Goal: Download file/media

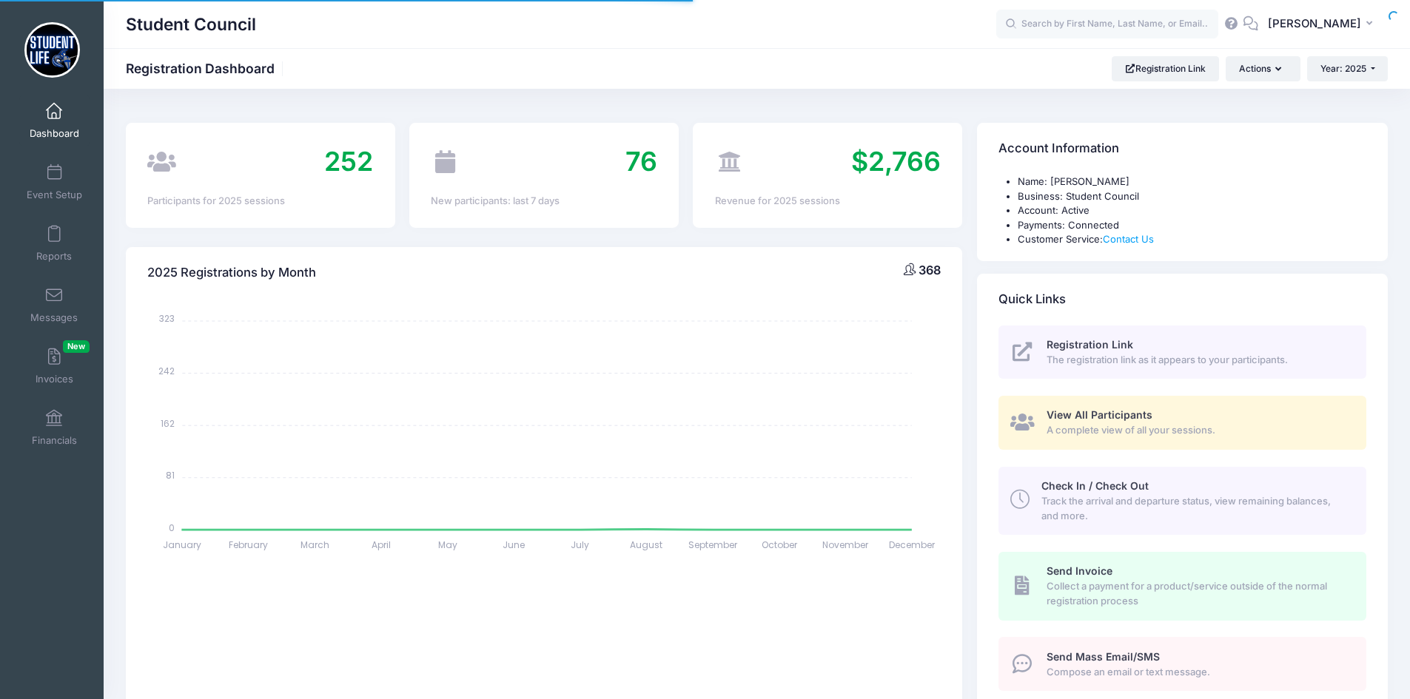
select select
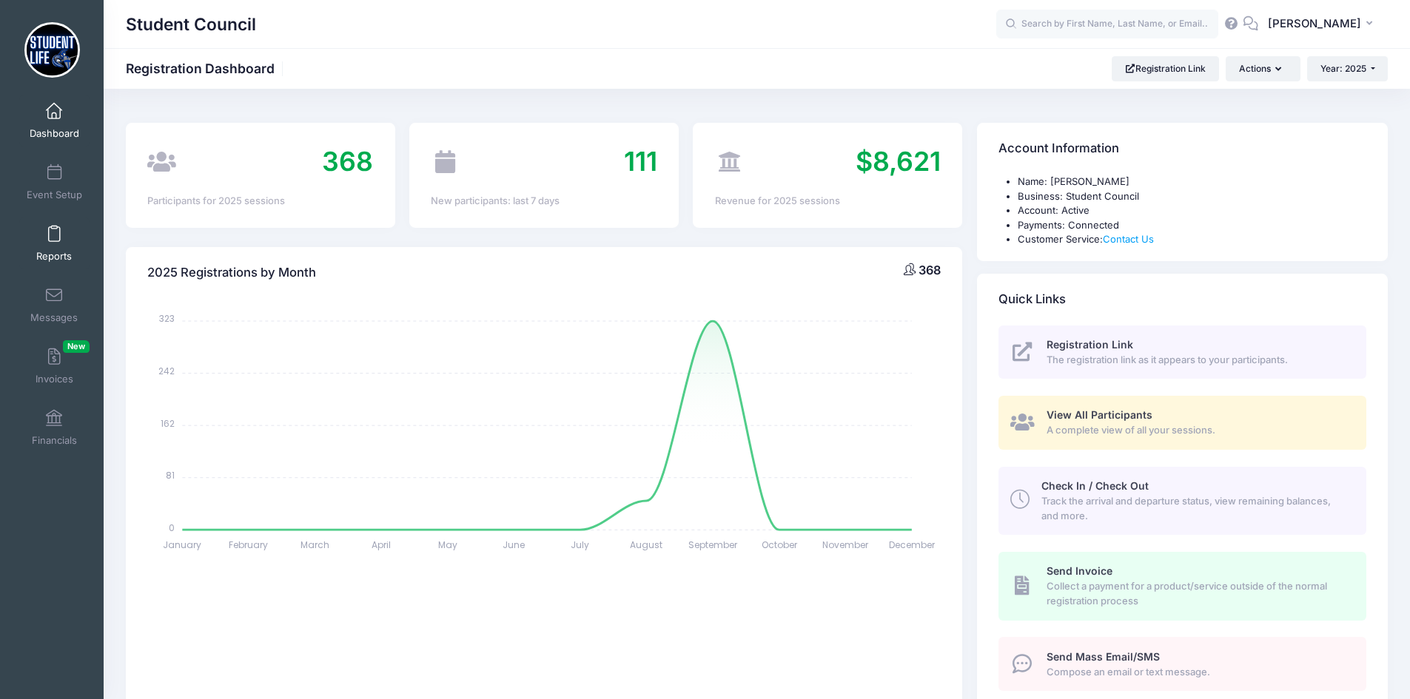
click at [54, 242] on span at bounding box center [54, 234] width 0 height 16
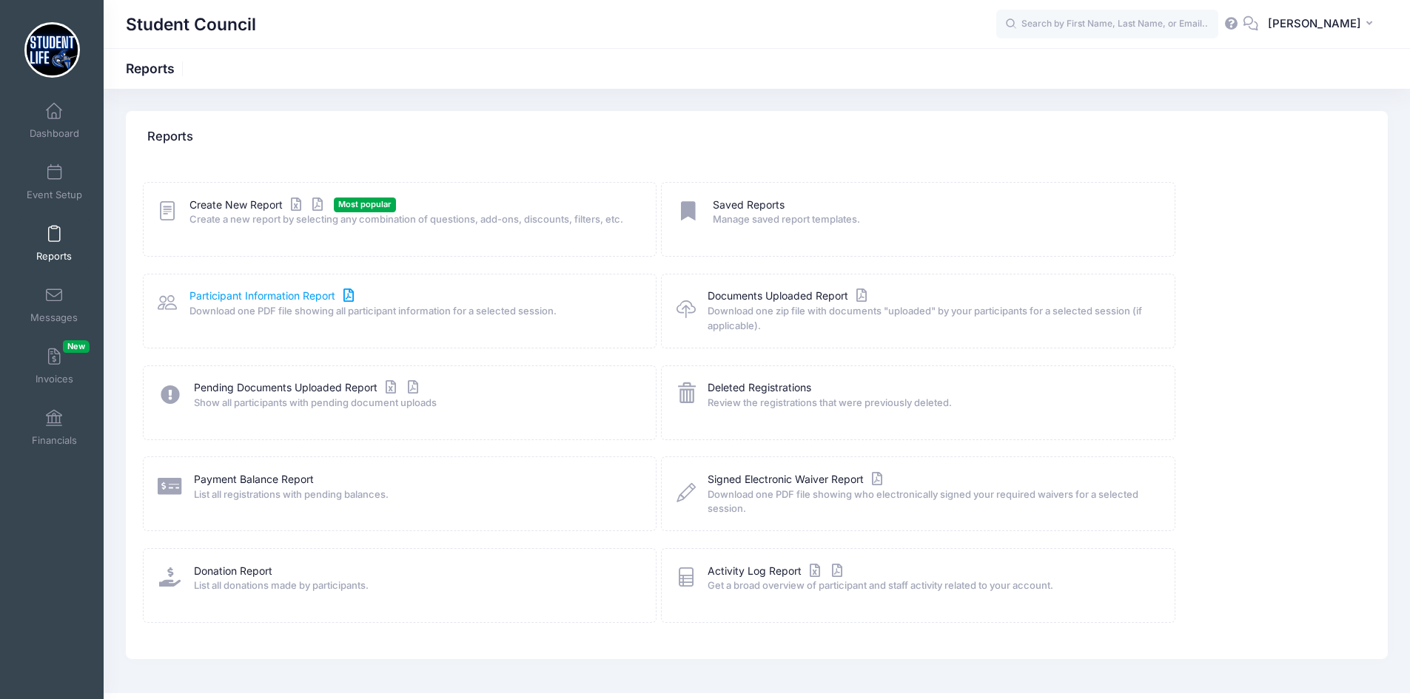
click at [326, 299] on link "Participant Information Report" at bounding box center [273, 297] width 168 height 16
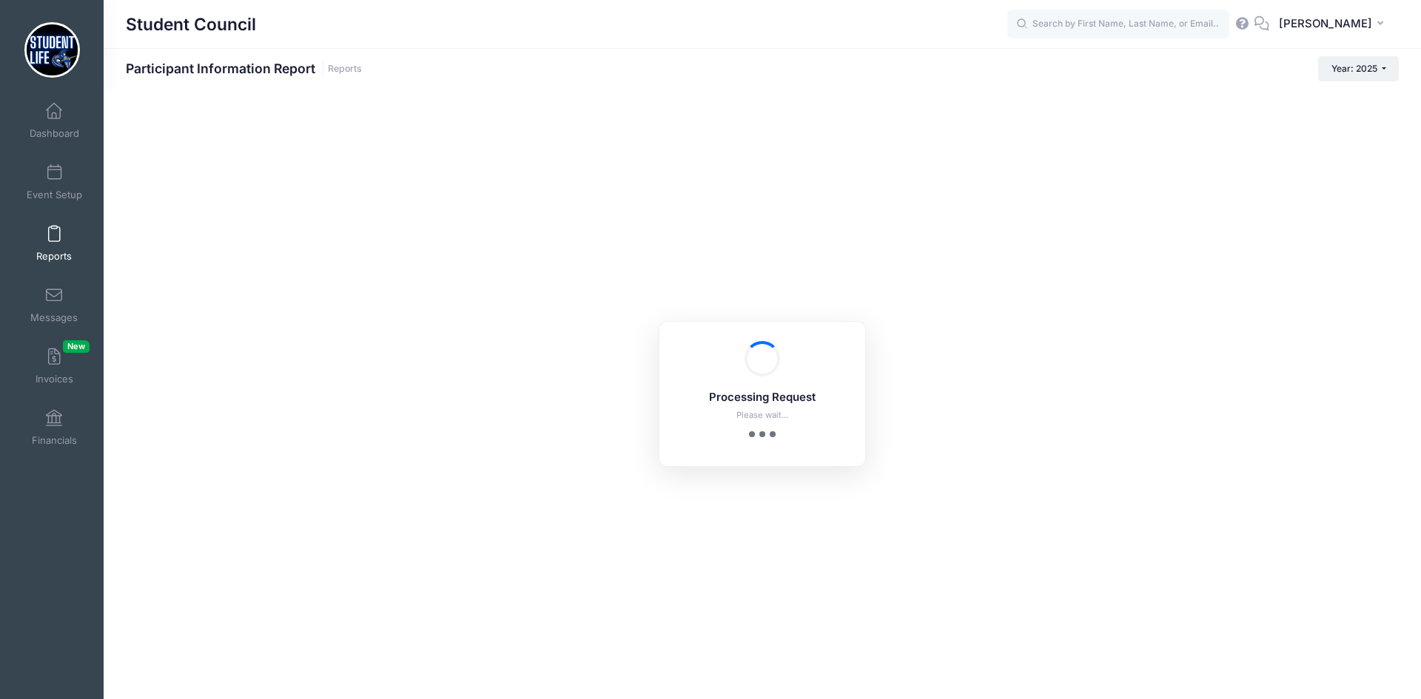
checkbox input "true"
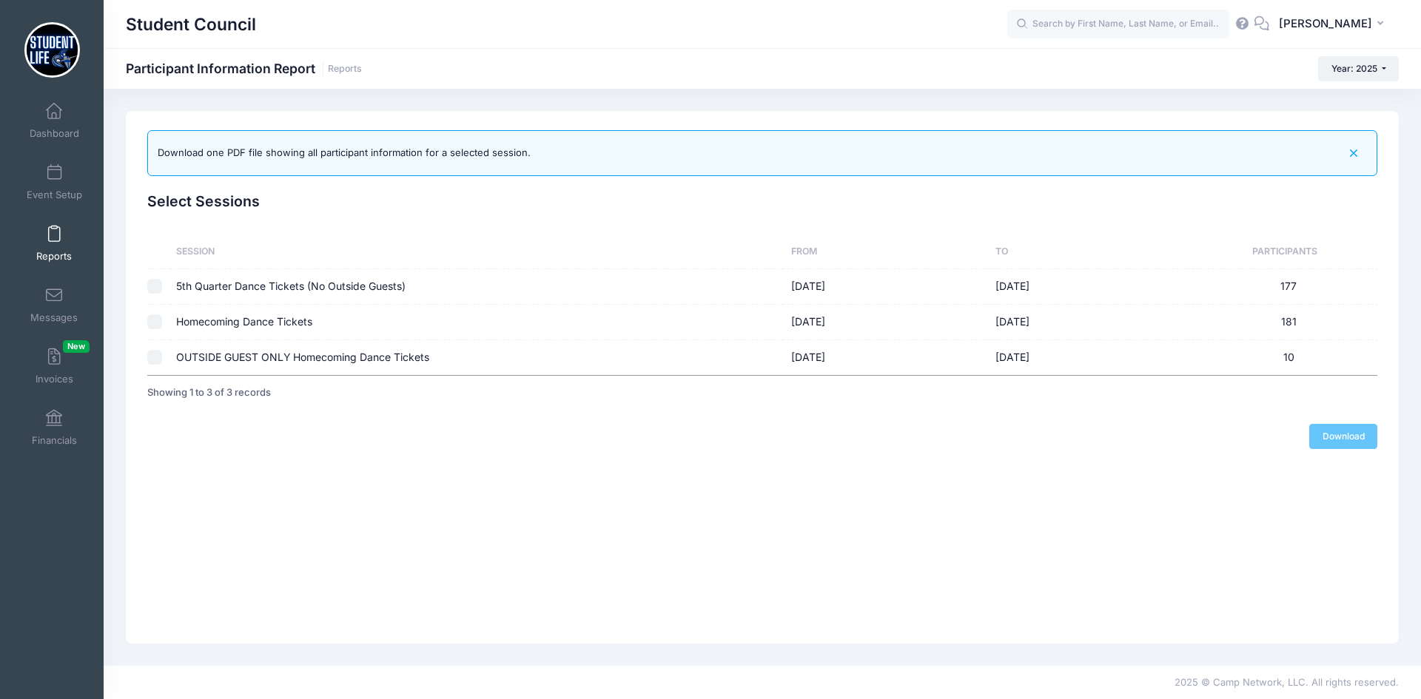
click at [216, 356] on td "OUTSIDE GUEST ONLY Homecoming Dance Tickets" at bounding box center [476, 357] width 615 height 35
checkbox input "true"
click at [1373, 429] on link "Download" at bounding box center [1343, 436] width 68 height 25
